Goal: Task Accomplishment & Management: Manage account settings

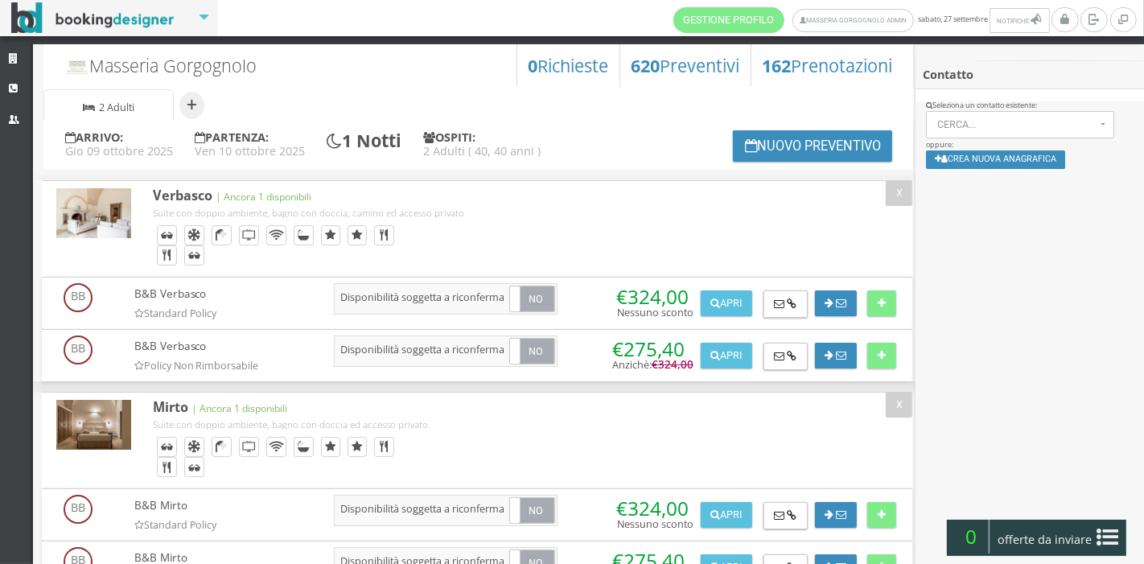
scroll to position [513, 0]
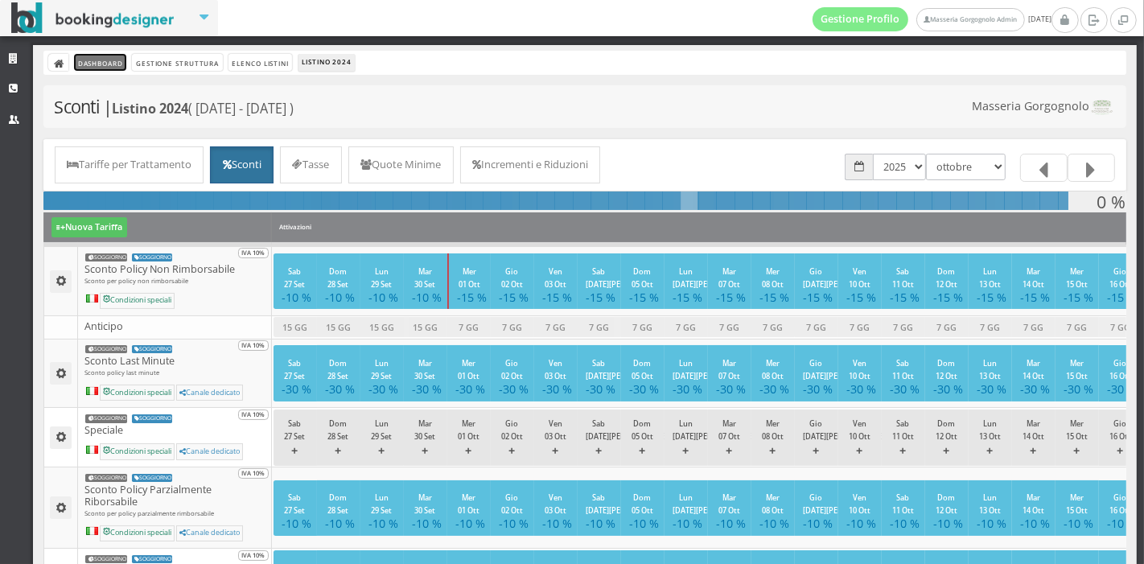
click at [120, 60] on link "Dashboard" at bounding box center [100, 62] width 52 height 17
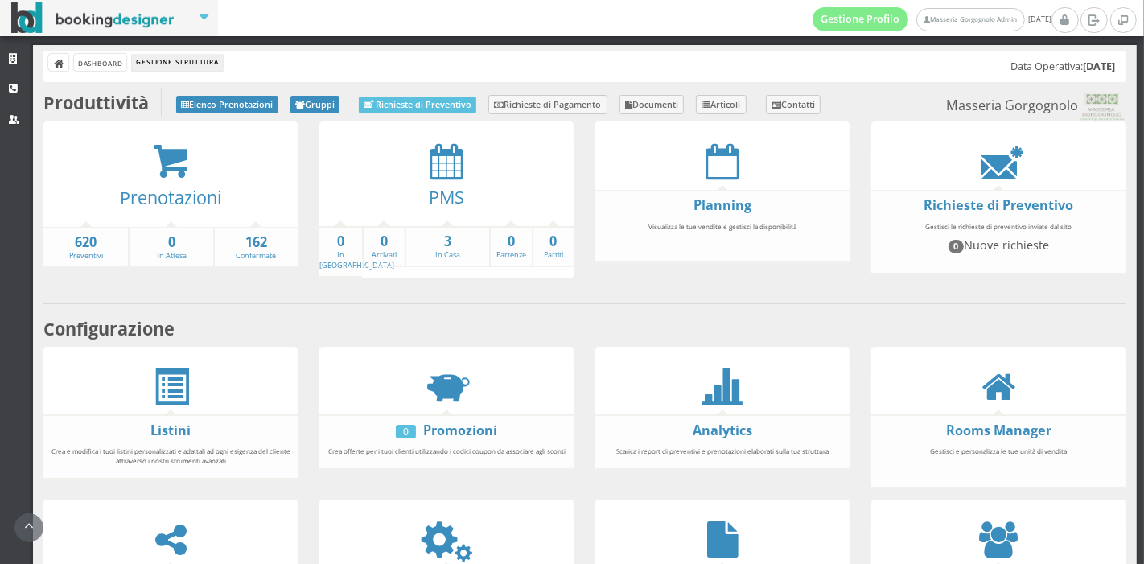
scroll to position [213, 0]
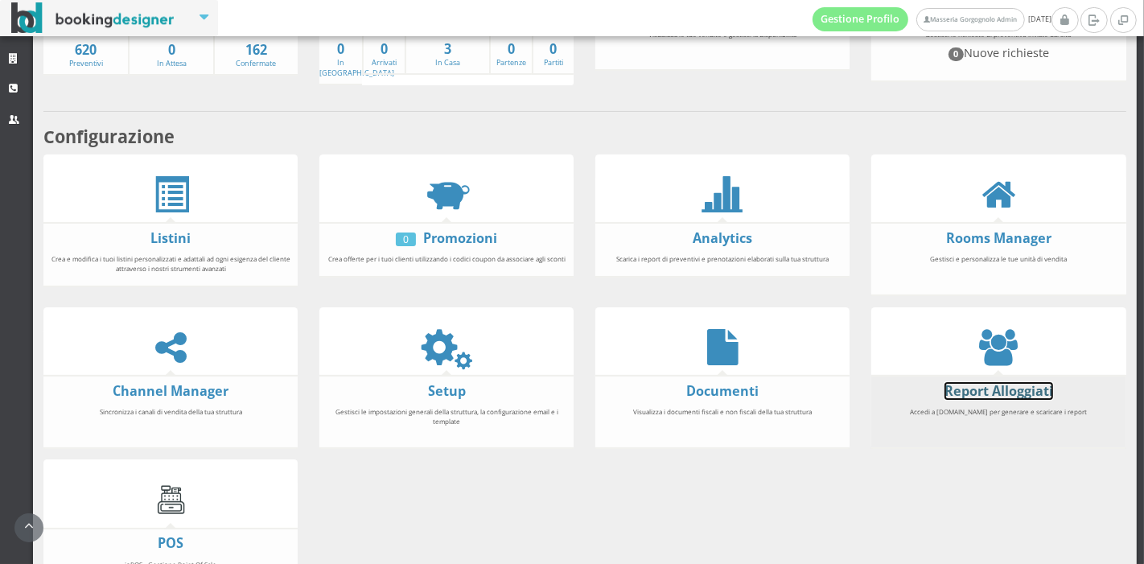
click at [981, 387] on link "Report Alloggiati" at bounding box center [999, 391] width 109 height 18
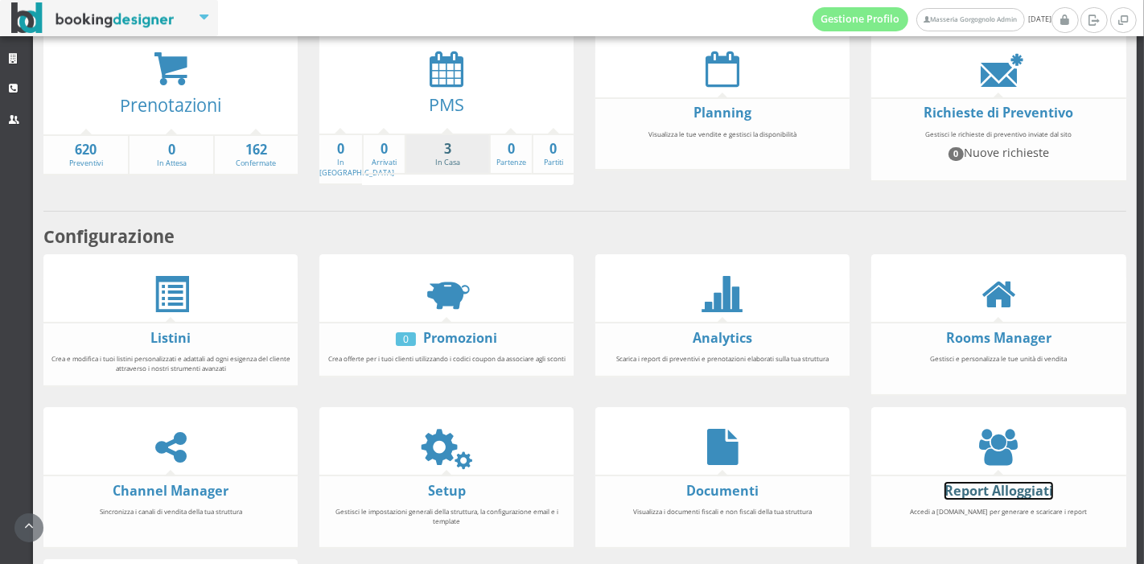
scroll to position [86, 0]
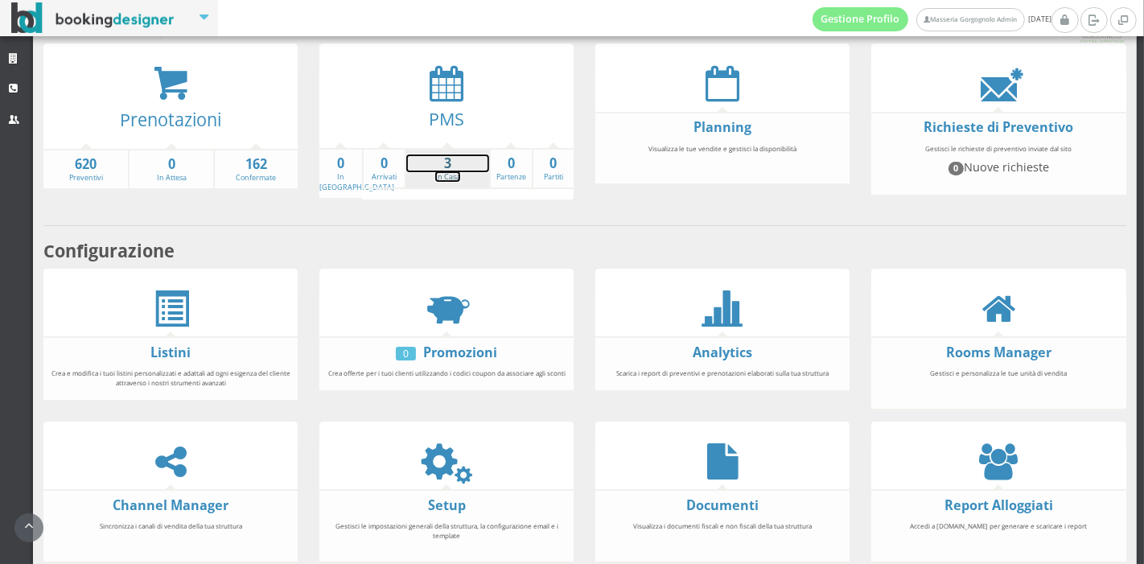
click at [430, 170] on strong "3" at bounding box center [447, 164] width 83 height 19
